Goal: Task Accomplishment & Management: Manage account settings

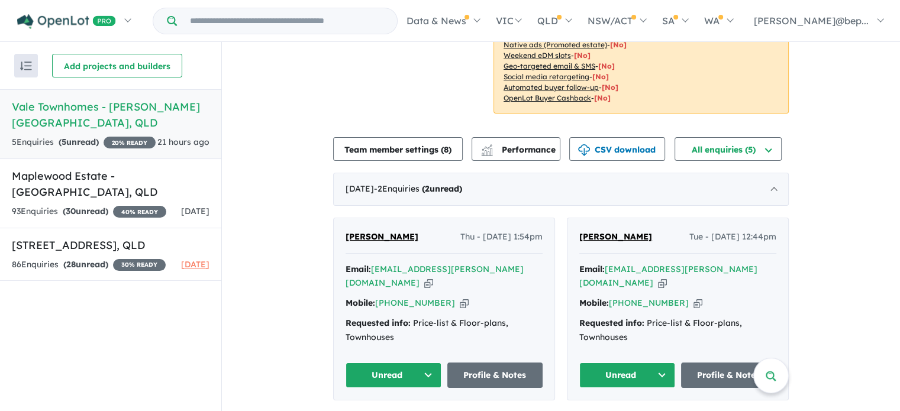
scroll to position [223, 0]
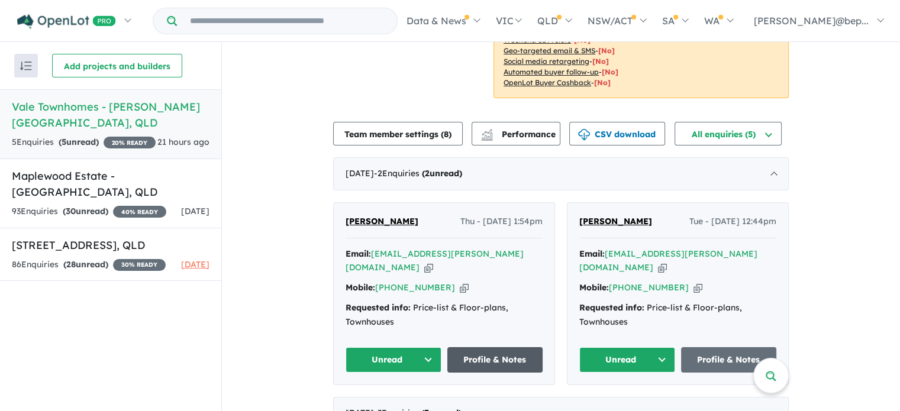
click at [469, 347] on link "Profile & Notes" at bounding box center [495, 359] width 96 height 25
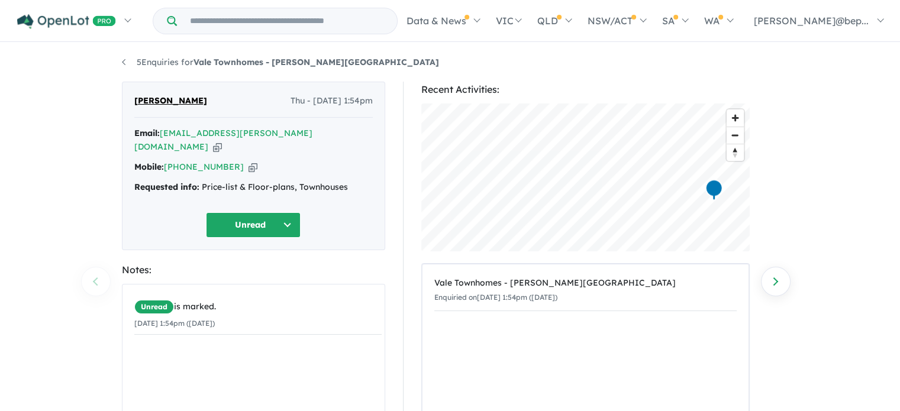
click at [222, 141] on icon "button" at bounding box center [217, 147] width 9 height 12
drag, startPoint x: 328, startPoint y: 62, endPoint x: 198, endPoint y: 60, distance: 130.2
click at [198, 60] on ul "5 Enquiries for Vale Townhomes - [PERSON_NAME][GEOGRAPHIC_DATA]" at bounding box center [450, 63] width 657 height 14
copy strong "Vale Townhomes - [PERSON_NAME][GEOGRAPHIC_DATA]"
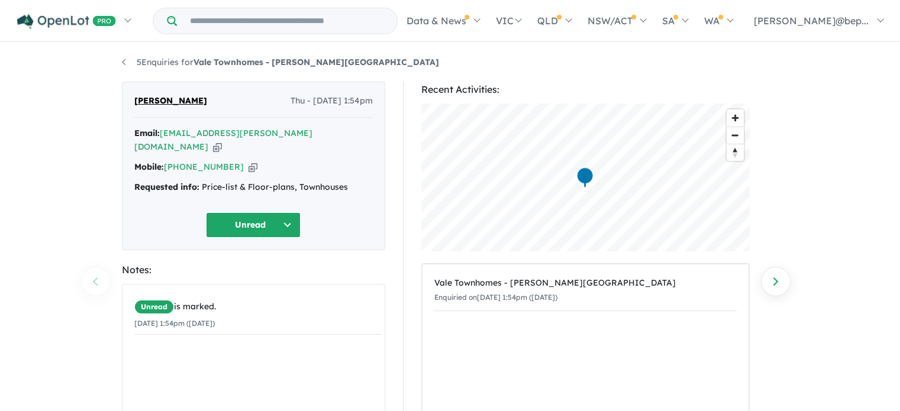
click at [270, 181] on div "Requested info: Price-list & Floor-plans, Townhouses" at bounding box center [253, 188] width 239 height 14
copy div "Requested info: Price-list & Floor-plans, Townhouses Unread"
